Goal: Obtain resource: Download file/media

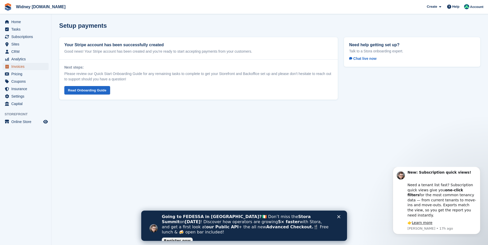
click at [14, 69] on span "Invoices" at bounding box center [26, 66] width 31 height 7
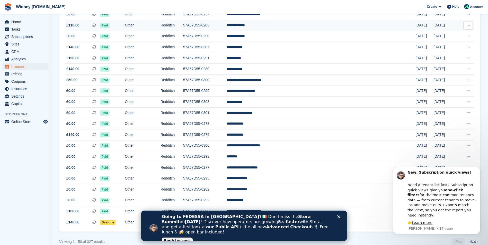
scroll to position [414, 0]
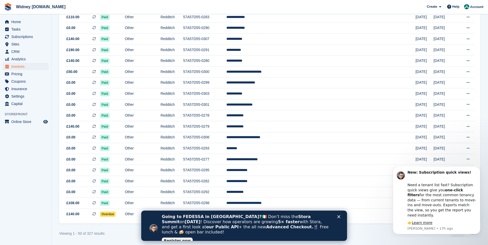
click at [340, 217] on div "Close" at bounding box center [339, 217] width 5 height 3
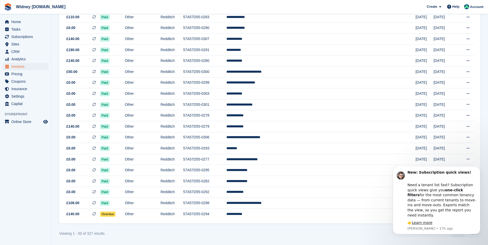
click at [376, 235] on div "Viewing 1 - 50 of 327 results ‹ Prev Next ›" at bounding box center [269, 234] width 421 height 8
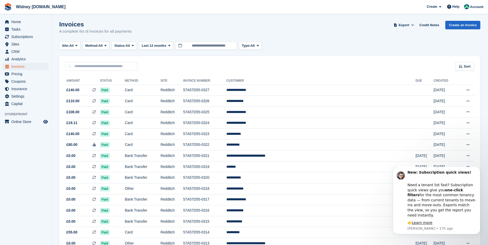
scroll to position [0, 0]
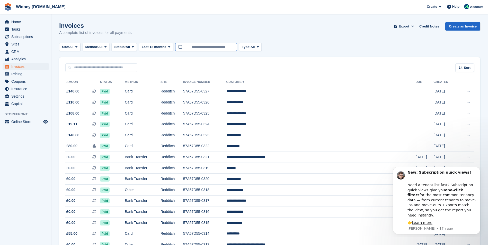
click at [178, 46] on input "**********" at bounding box center [206, 47] width 62 height 8
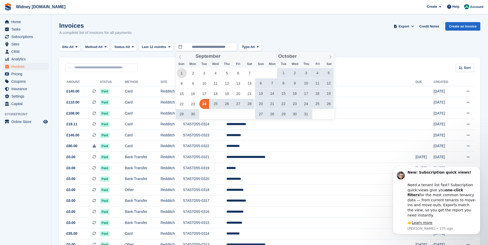
click at [182, 73] on span "1" at bounding box center [182, 73] width 10 height 10
type input "**********"
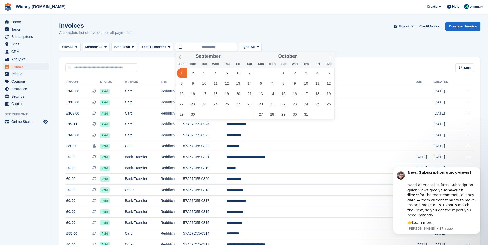
click at [182, 73] on span "1" at bounding box center [182, 73] width 10 height 10
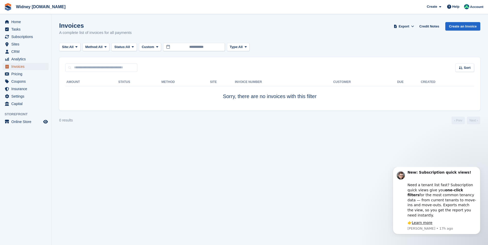
click at [15, 66] on span "Invoices" at bounding box center [26, 66] width 31 height 7
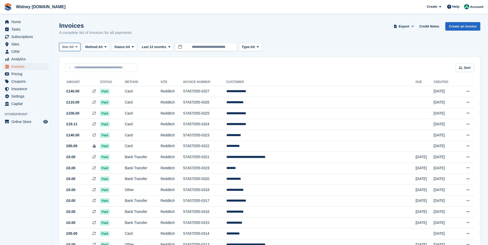
click at [78, 49] on button "Site: All" at bounding box center [69, 47] width 21 height 8
click at [74, 68] on link "Redditch" at bounding box center [83, 68] width 45 height 9
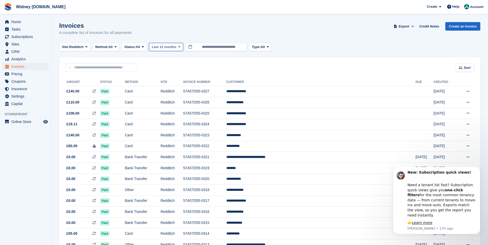
click at [177, 48] on span at bounding box center [179, 47] width 4 height 4
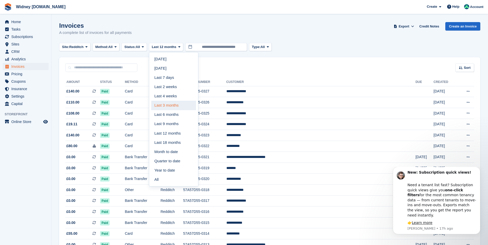
click at [173, 108] on link "Last 3 months" at bounding box center [173, 105] width 45 height 9
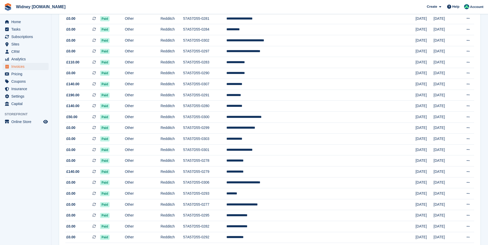
scroll to position [414, 0]
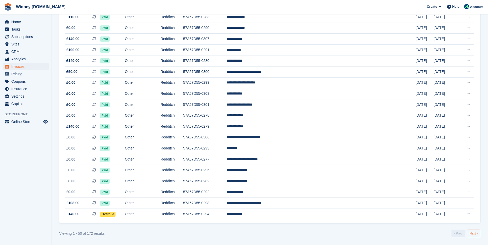
click at [471, 236] on link "Next ›" at bounding box center [473, 234] width 13 height 8
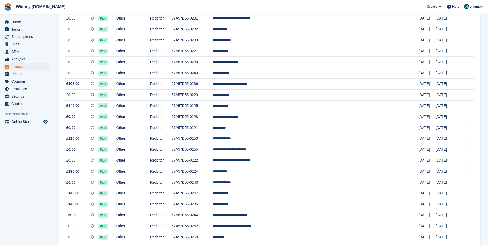
scroll to position [414, 0]
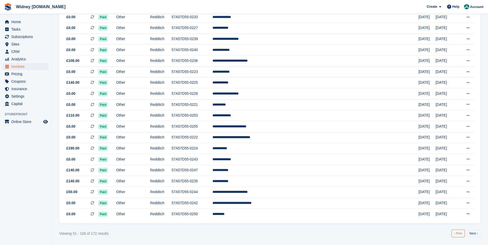
click at [459, 236] on link "‹ Prev" at bounding box center [457, 234] width 13 height 8
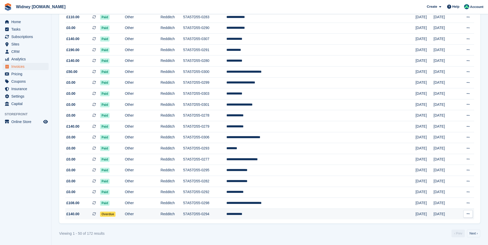
click at [465, 214] on button at bounding box center [468, 214] width 10 height 8
click at [441, 225] on p "Download PDF" at bounding box center [448, 224] width 45 height 7
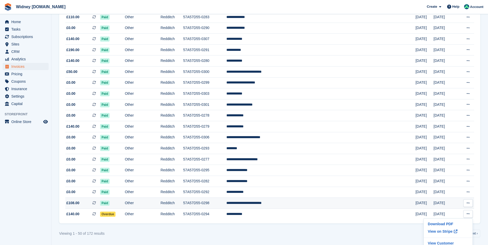
click at [469, 205] on icon at bounding box center [468, 203] width 3 height 3
click at [451, 214] on p "Download PDF" at bounding box center [448, 213] width 45 height 7
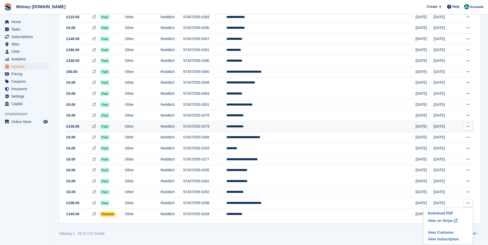
click at [468, 127] on icon at bounding box center [468, 126] width 3 height 3
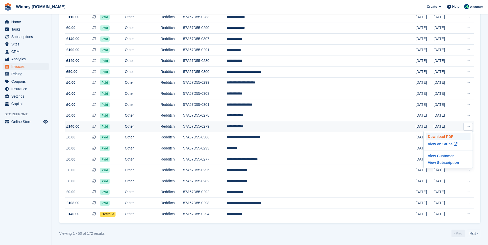
click at [449, 137] on p "Download PDF" at bounding box center [448, 136] width 45 height 7
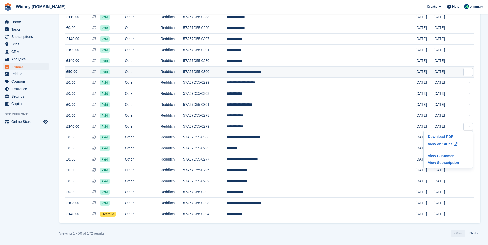
click at [468, 70] on button at bounding box center [468, 72] width 10 height 8
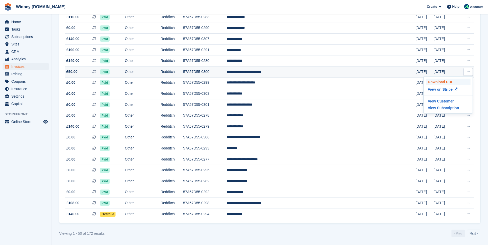
click at [440, 81] on p "Download PDF" at bounding box center [448, 82] width 45 height 7
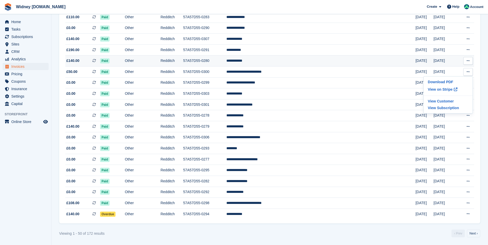
click at [468, 62] on icon at bounding box center [468, 60] width 3 height 3
click at [440, 69] on p "Download PDF" at bounding box center [448, 71] width 45 height 7
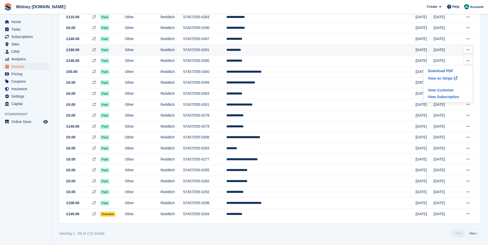
click at [467, 49] on icon at bounding box center [468, 49] width 3 height 3
click at [446, 61] on p "Download PDF" at bounding box center [448, 60] width 45 height 7
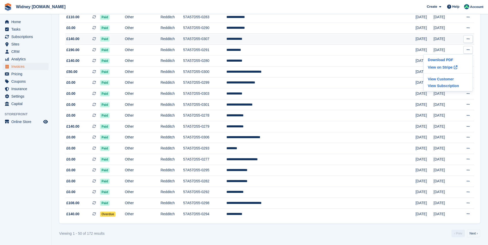
click at [470, 39] on button at bounding box center [468, 39] width 10 height 8
click at [441, 50] on p "Download PDF" at bounding box center [448, 49] width 45 height 7
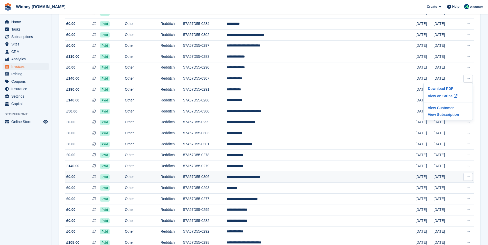
scroll to position [363, 0]
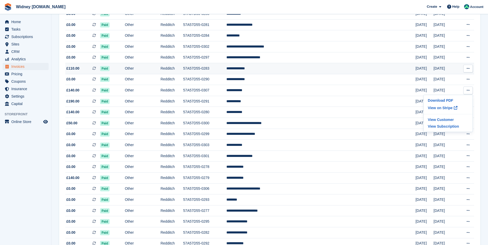
click at [468, 67] on icon at bounding box center [468, 68] width 3 height 3
click at [437, 80] on p "Download PDF" at bounding box center [448, 78] width 45 height 7
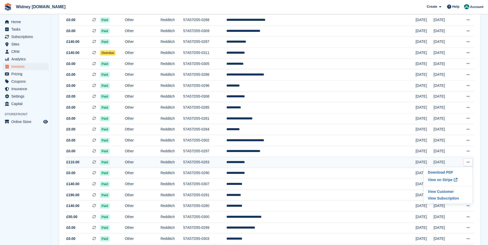
scroll to position [260, 0]
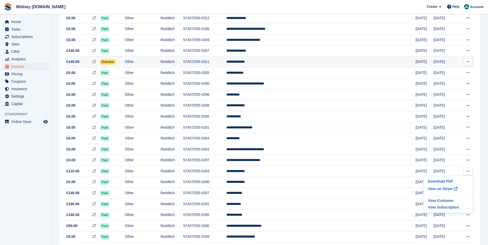
click at [467, 62] on icon at bounding box center [468, 61] width 3 height 3
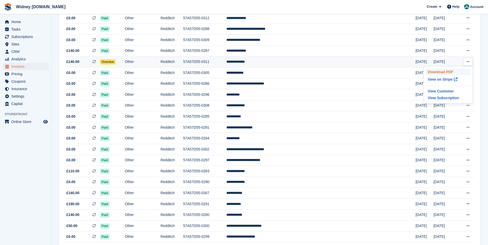
click at [445, 71] on p "Download PDF" at bounding box center [448, 72] width 45 height 7
click at [467, 50] on icon at bounding box center [468, 50] width 3 height 3
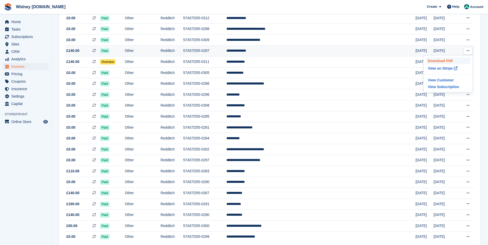
click at [447, 59] on p "Download PDF" at bounding box center [448, 61] width 45 height 7
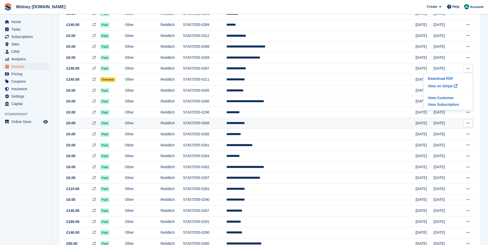
scroll to position [234, 0]
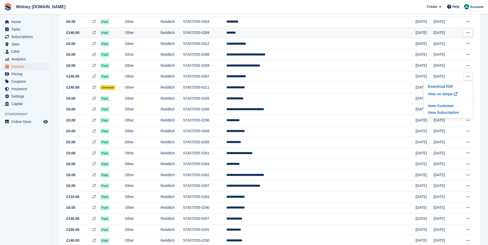
click at [469, 34] on icon at bounding box center [468, 32] width 3 height 3
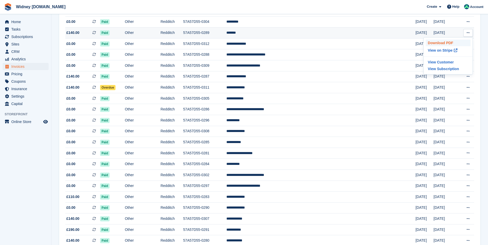
click at [448, 42] on p "Download PDF" at bounding box center [448, 43] width 45 height 7
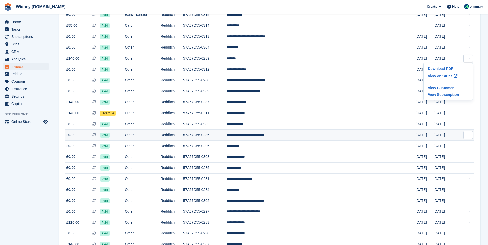
scroll to position [183, 0]
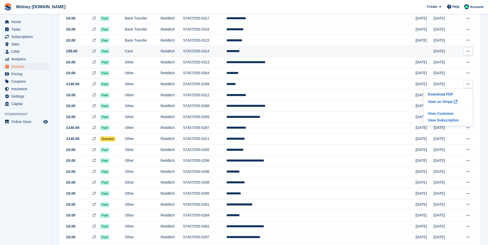
click at [469, 50] on icon at bounding box center [468, 51] width 3 height 3
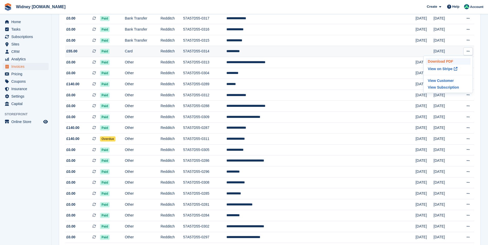
click at [444, 60] on p "Download PDF" at bounding box center [448, 61] width 45 height 7
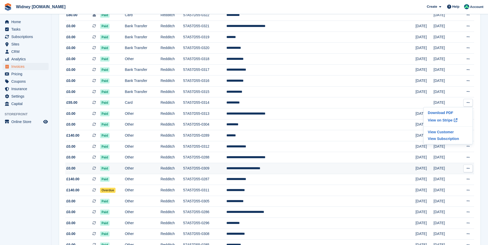
scroll to position [105, 0]
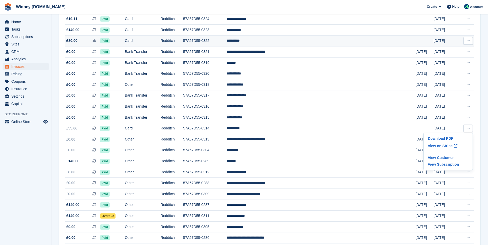
click at [469, 43] on button at bounding box center [468, 41] width 10 height 8
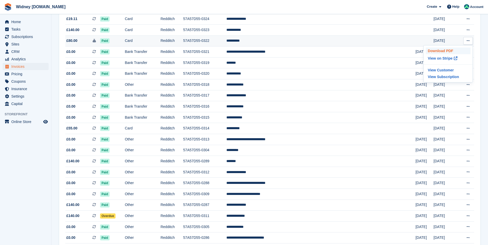
click at [444, 52] on p "Download PDF" at bounding box center [448, 51] width 45 height 7
click at [468, 29] on icon at bounding box center [468, 29] width 3 height 3
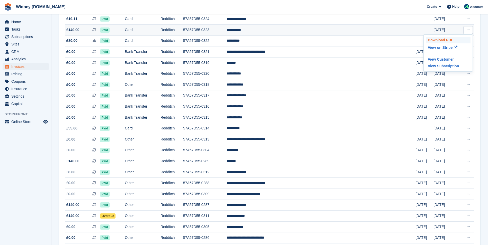
click at [446, 40] on p "Download PDF" at bounding box center [448, 40] width 45 height 7
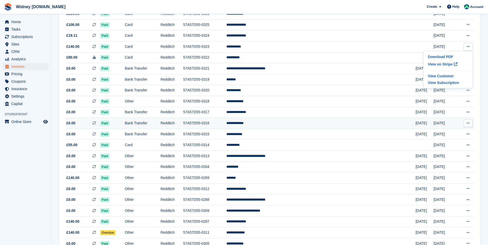
scroll to position [80, 0]
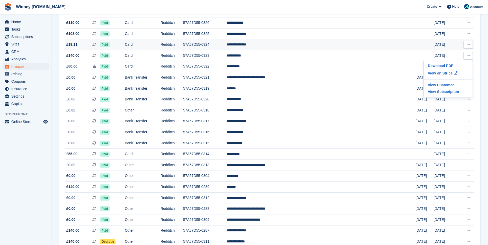
click at [470, 44] on button at bounding box center [468, 45] width 10 height 8
click at [441, 54] on p "Download PDF" at bounding box center [448, 54] width 45 height 7
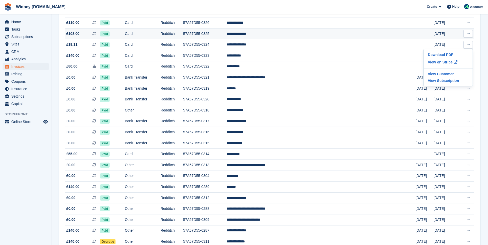
click at [468, 34] on icon at bounding box center [468, 33] width 3 height 3
click at [440, 43] on p "Download PDF" at bounding box center [448, 43] width 45 height 7
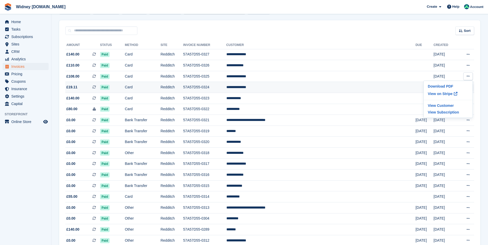
scroll to position [28, 0]
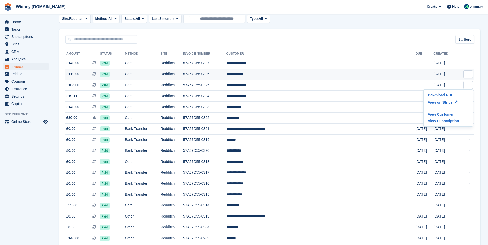
click at [441, 74] on td "[DATE]" at bounding box center [444, 74] width 23 height 11
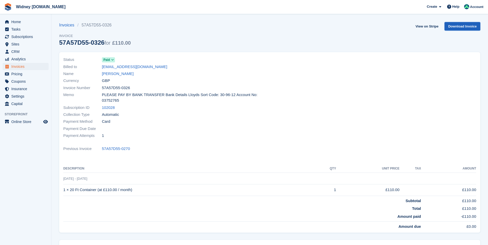
click at [462, 26] on link "Download Invoice" at bounding box center [462, 26] width 36 height 8
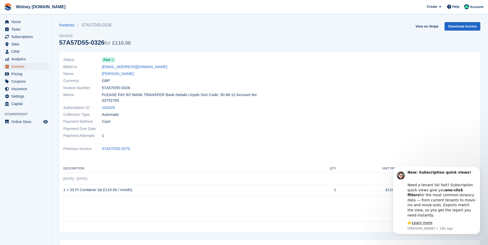
click at [16, 66] on span "Invoices" at bounding box center [26, 66] width 31 height 7
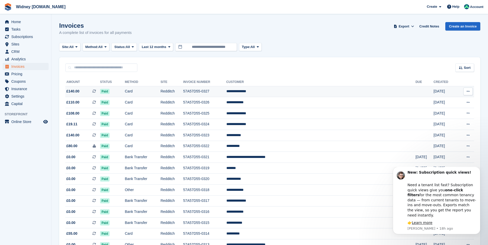
click at [467, 91] on icon at bounding box center [468, 91] width 3 height 3
click at [443, 103] on p "Download PDF" at bounding box center [448, 101] width 45 height 7
